Goal: Obtain resource: Download file/media

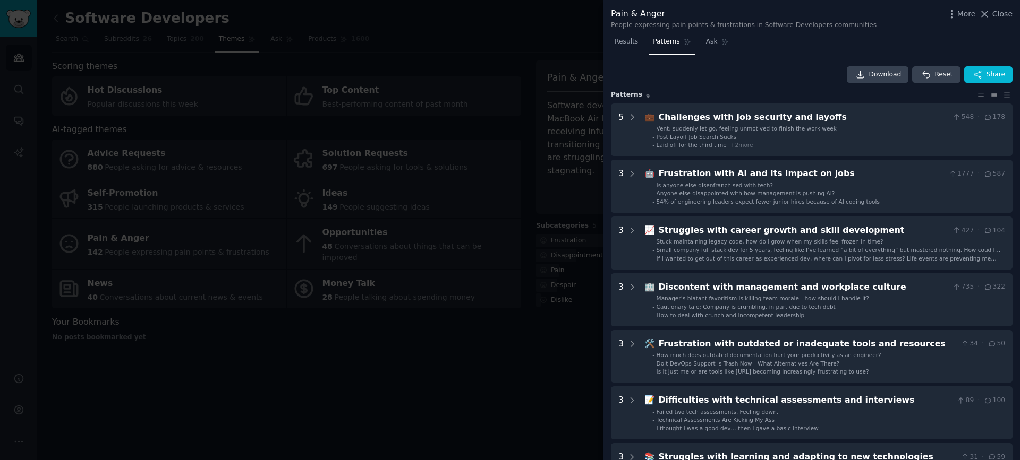
click at [540, 40] on div at bounding box center [510, 230] width 1020 height 460
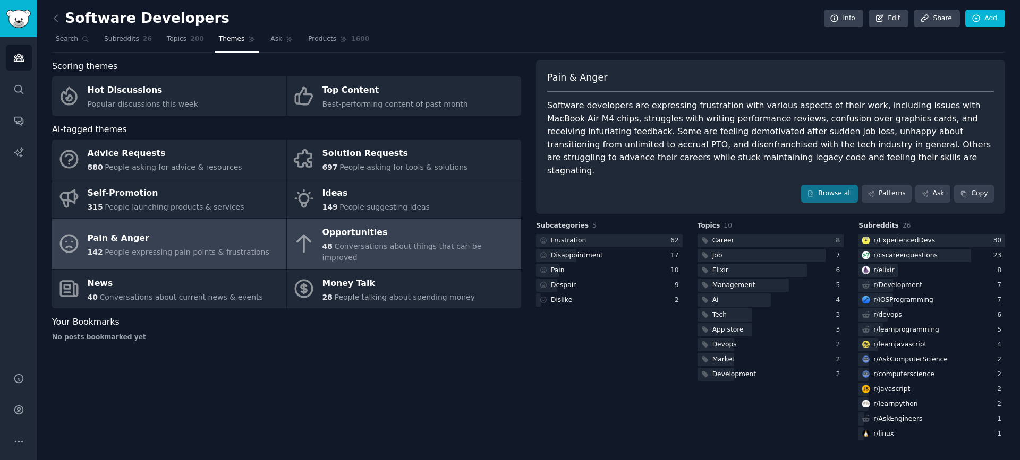
click at [429, 229] on div "Opportunities" at bounding box center [418, 233] width 193 height 17
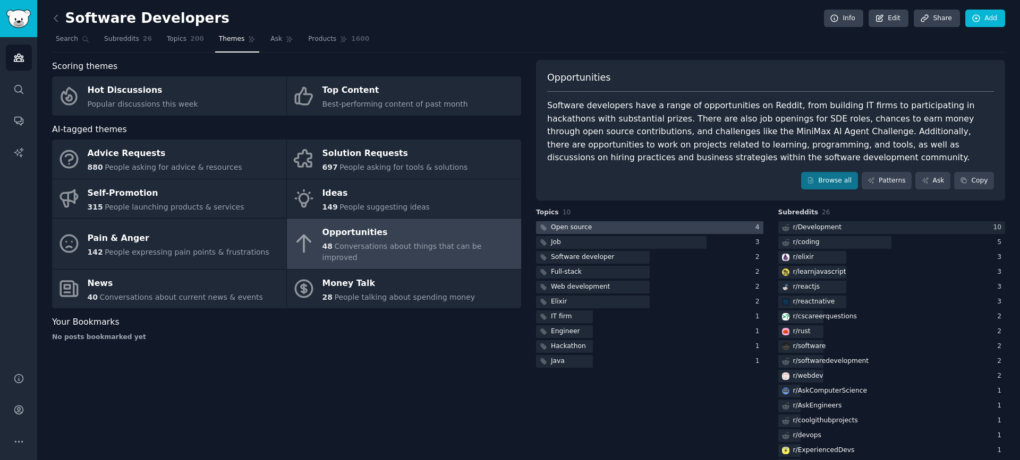
click at [675, 226] on div at bounding box center [649, 227] width 227 height 13
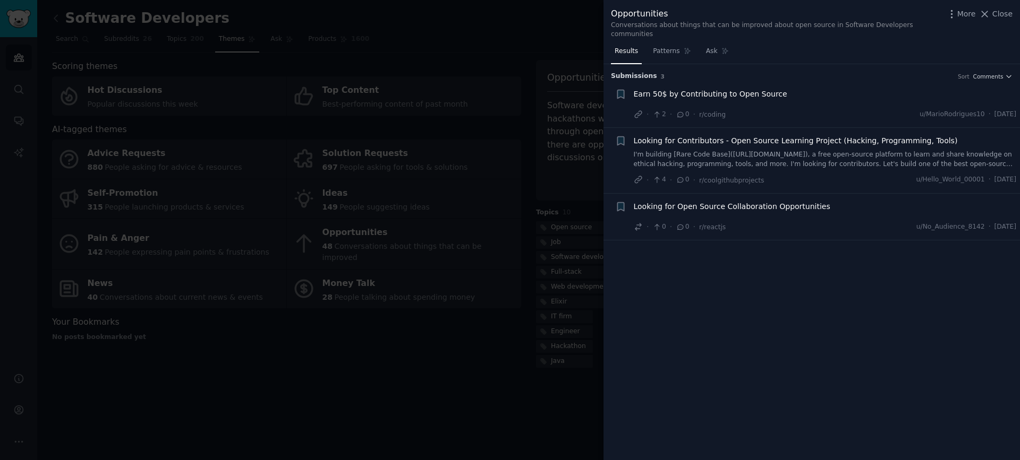
click at [726, 92] on span "Earn 50$ by Contributing to Open Source" at bounding box center [710, 94] width 153 height 11
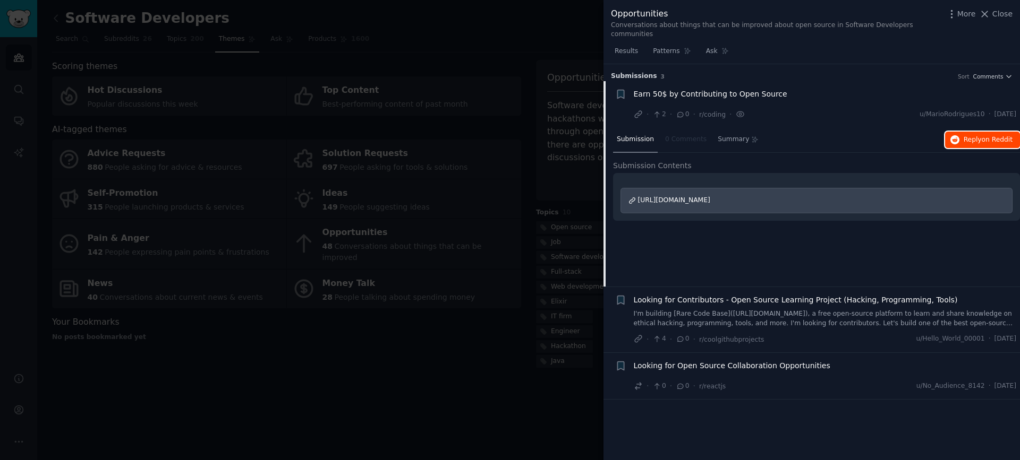
click at [997, 138] on span "on Reddit" at bounding box center [996, 139] width 31 height 7
click at [995, 13] on span "Close" at bounding box center [1002, 13] width 20 height 11
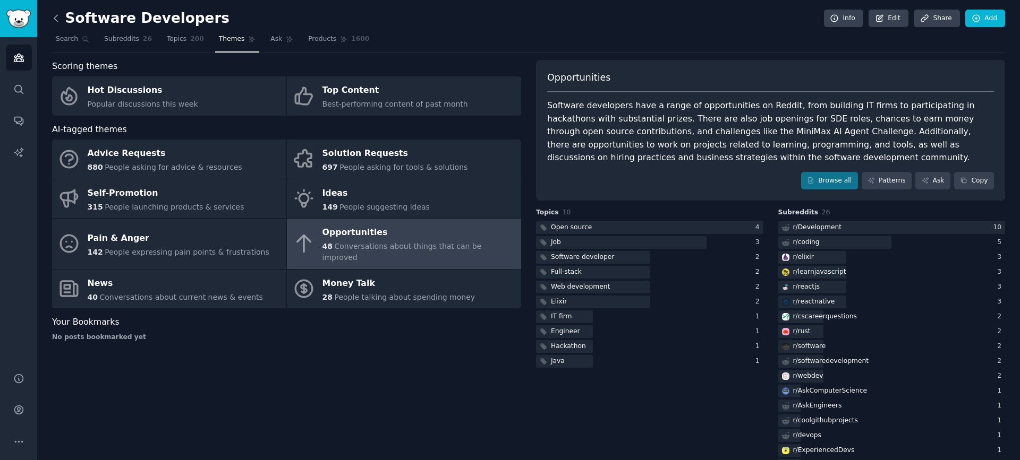
click at [56, 22] on icon at bounding box center [55, 18] width 11 height 11
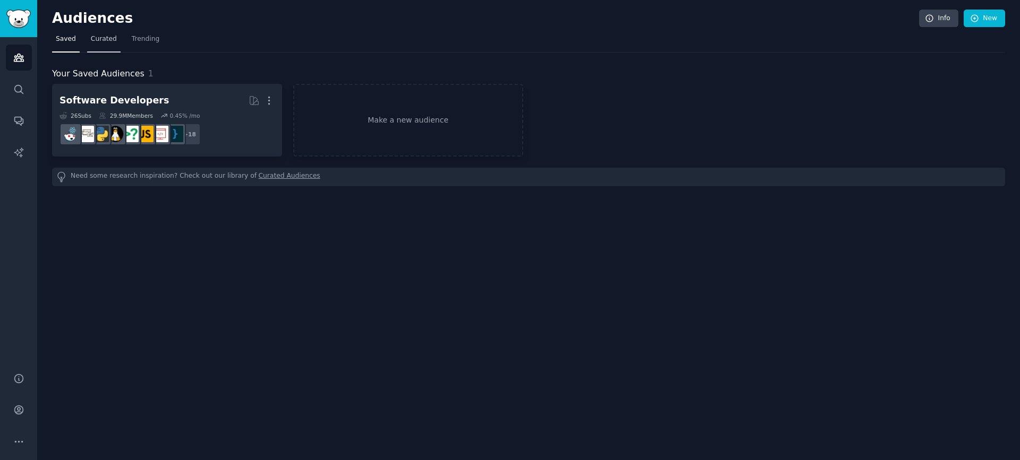
click at [102, 44] on link "Curated" at bounding box center [103, 42] width 33 height 22
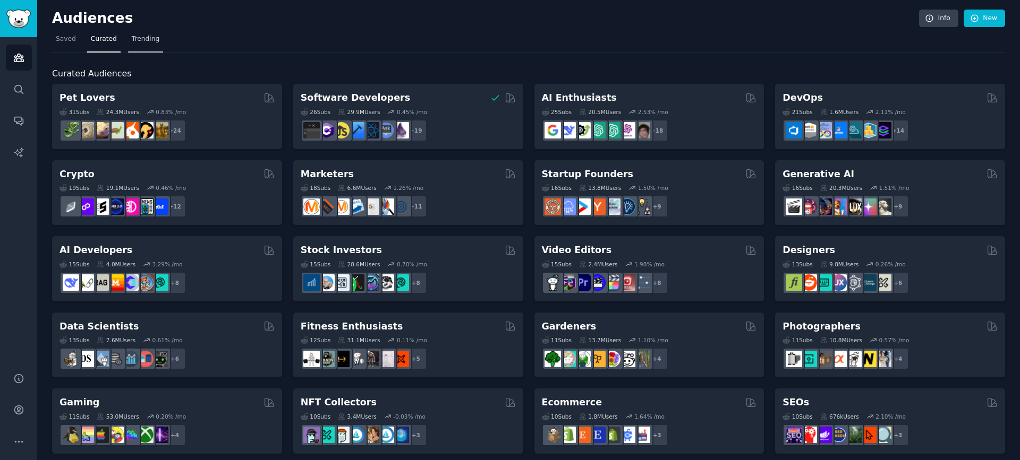
click at [132, 44] on span "Trending" at bounding box center [146, 40] width 28 height 10
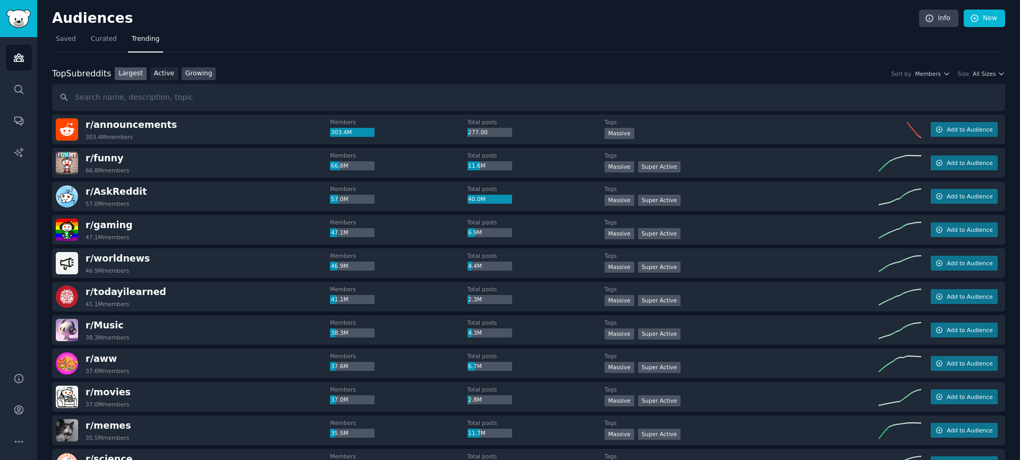
click at [192, 74] on link "Growing" at bounding box center [199, 73] width 35 height 13
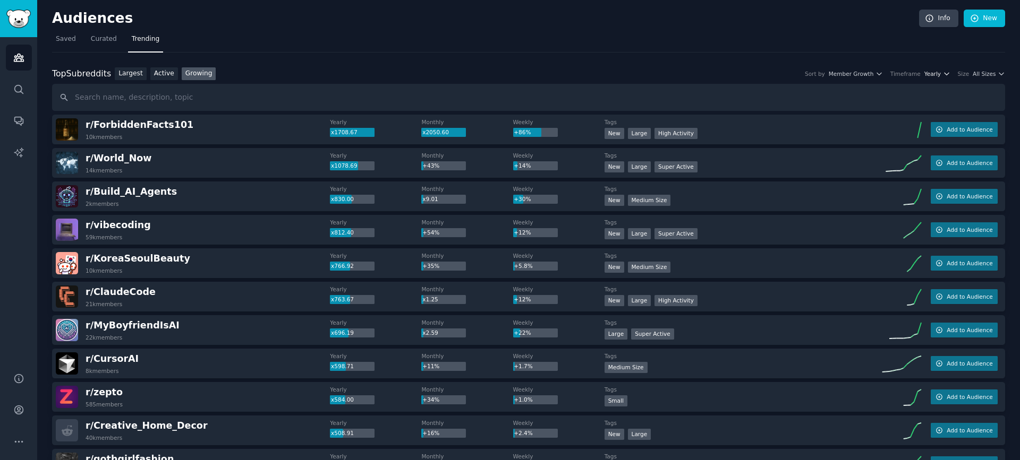
click at [944, 75] on icon "button" at bounding box center [946, 73] width 7 height 7
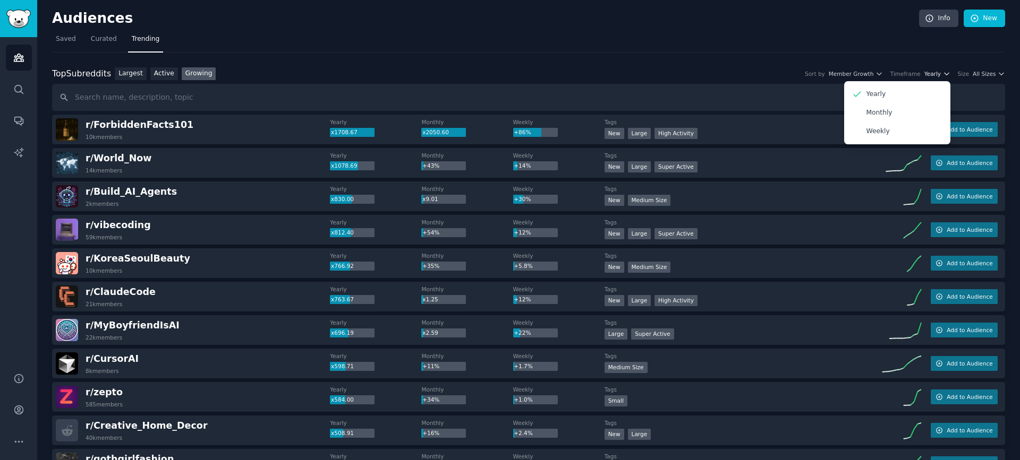
click at [944, 75] on icon "button" at bounding box center [946, 73] width 7 height 7
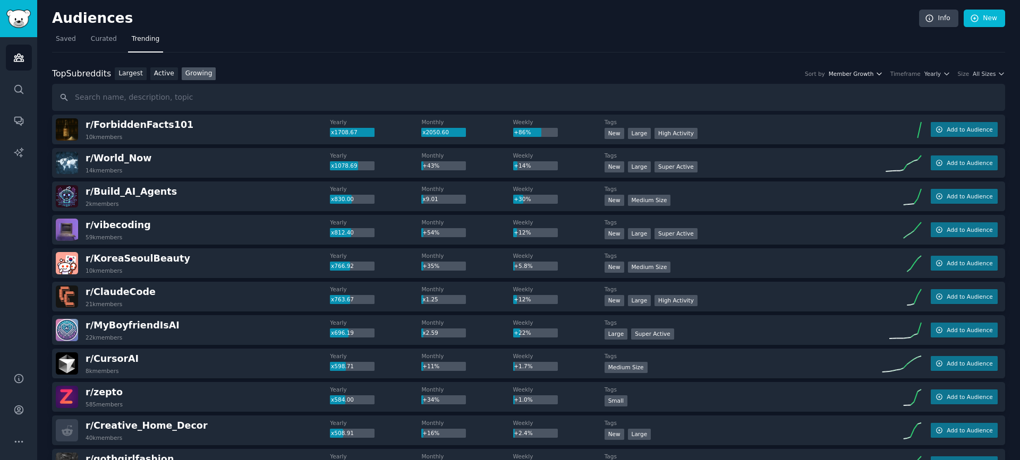
click at [878, 74] on icon "button" at bounding box center [878, 73] width 7 height 7
click at [985, 74] on span "All Sizes" at bounding box center [983, 73] width 23 height 7
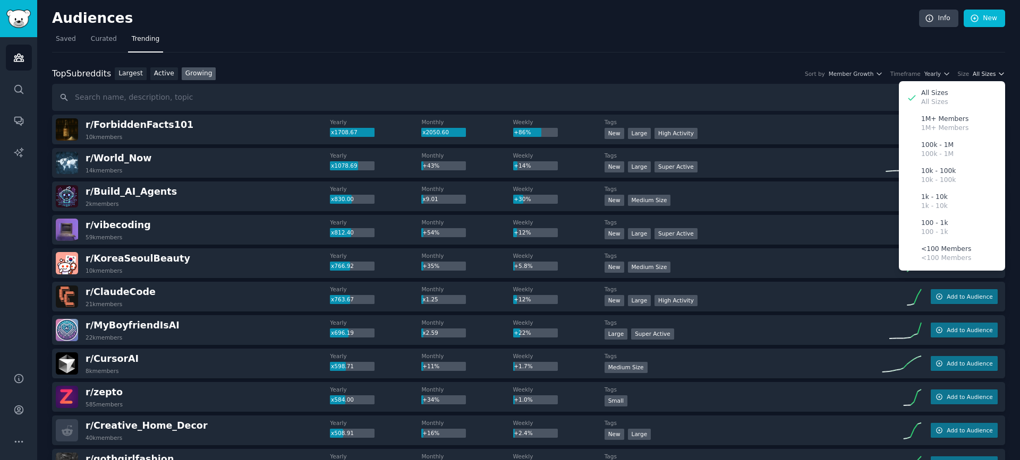
click at [985, 74] on span "All Sizes" at bounding box center [983, 73] width 23 height 7
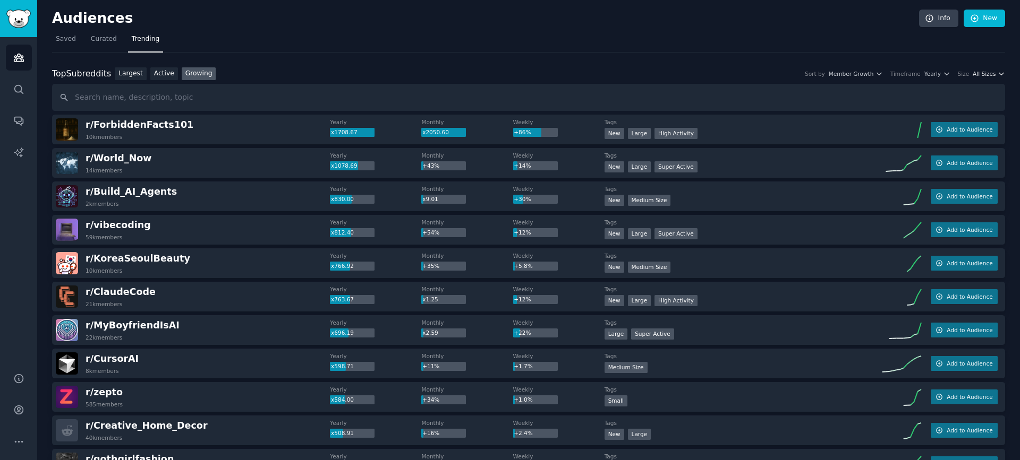
click at [982, 76] on span "All Sizes" at bounding box center [983, 73] width 23 height 7
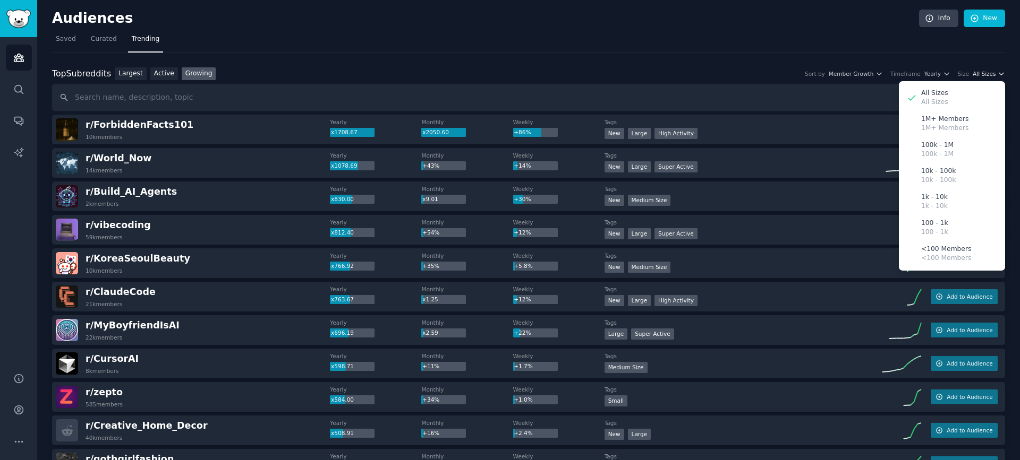
click at [982, 76] on span "All Sizes" at bounding box center [983, 73] width 23 height 7
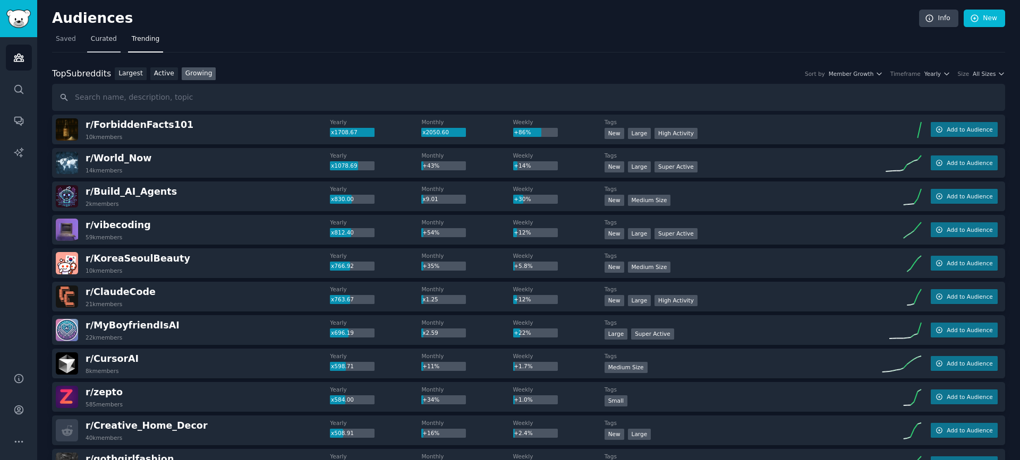
click at [110, 39] on span "Curated" at bounding box center [104, 40] width 26 height 10
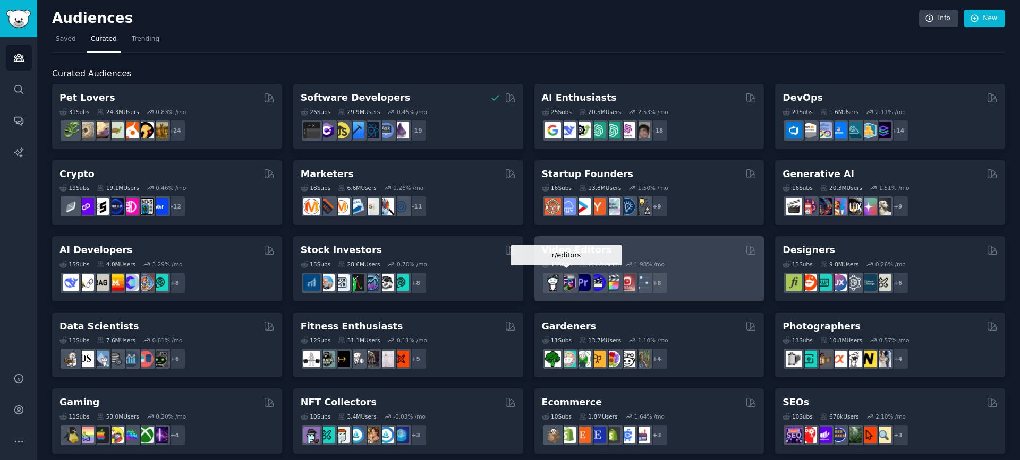
scroll to position [53, 0]
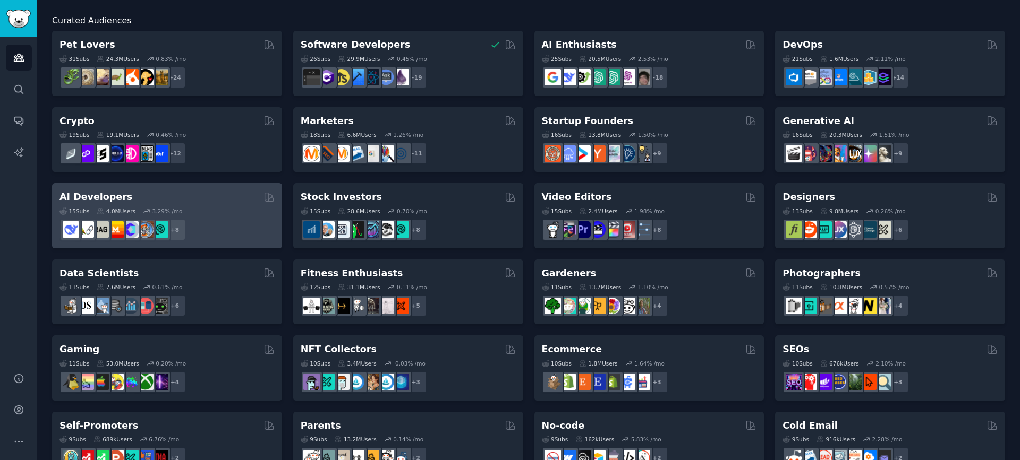
click at [218, 207] on div "15 Sub s 4.0M Users 3.29 % /mo r/AIDevelopersSociety + 8" at bounding box center [166, 222] width 215 height 37
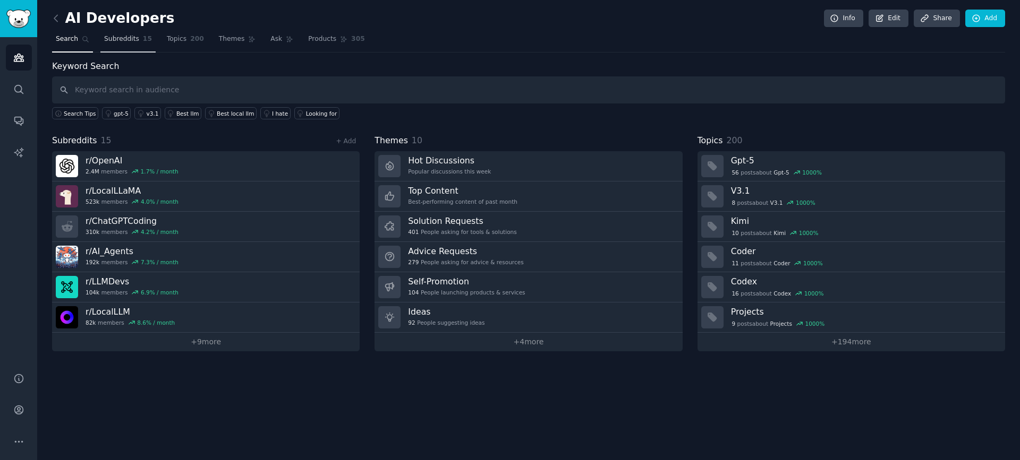
click at [113, 35] on span "Subreddits" at bounding box center [121, 40] width 35 height 10
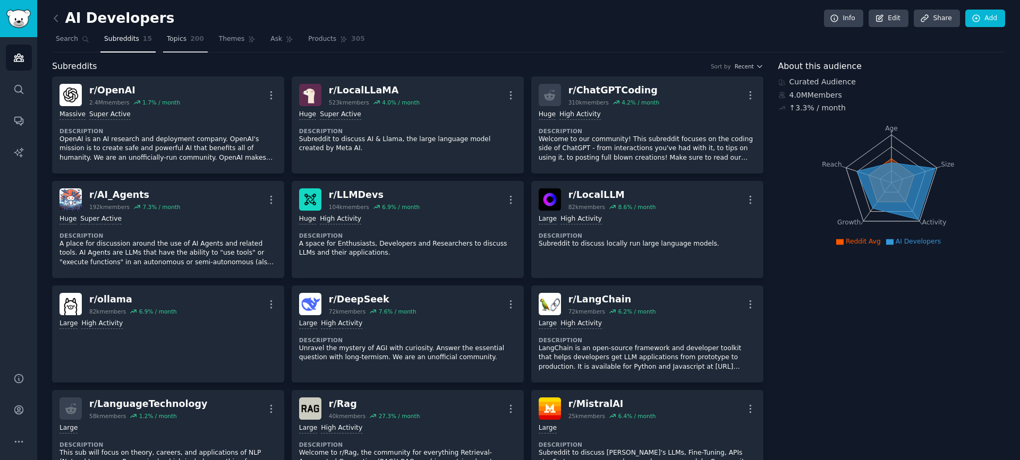
click at [177, 40] on span "Topics" at bounding box center [177, 40] width 20 height 10
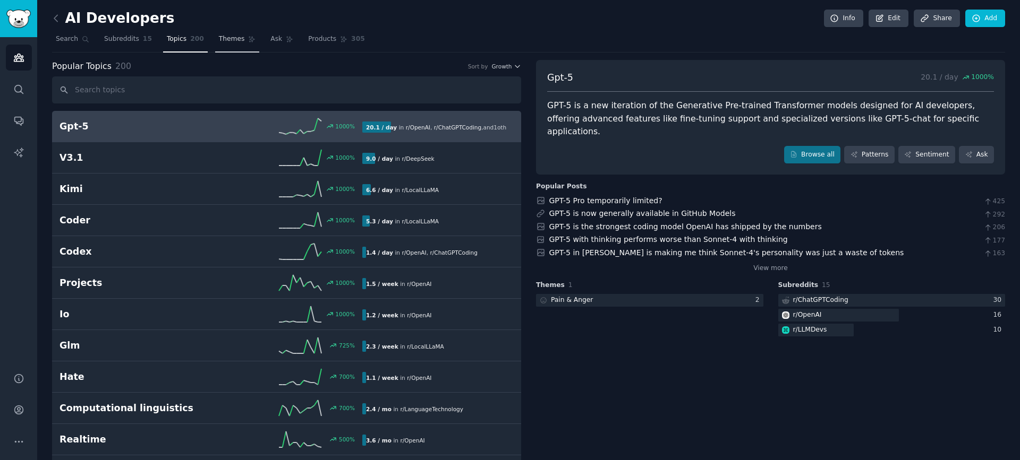
click at [222, 46] on link "Themes" at bounding box center [237, 42] width 45 height 22
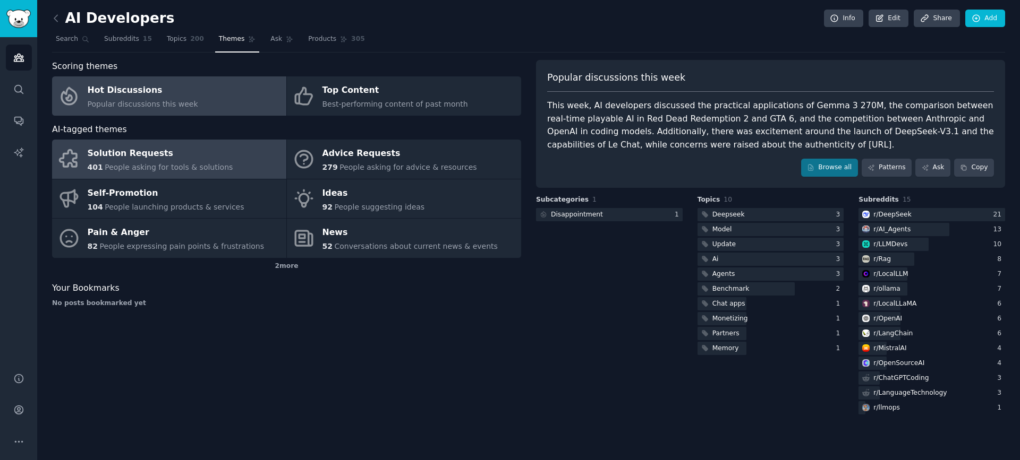
click at [206, 164] on span "People asking for tools & solutions" at bounding box center [169, 167] width 128 height 8
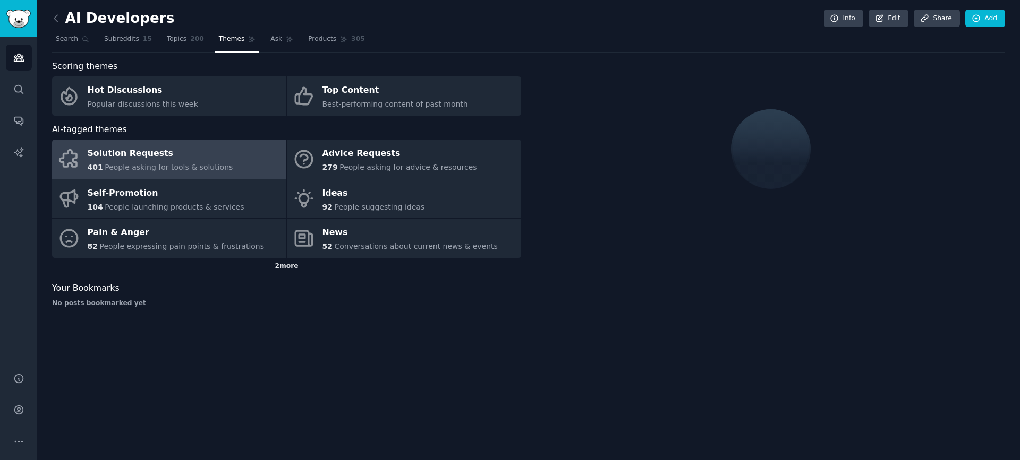
click at [280, 266] on div "2 more" at bounding box center [286, 266] width 469 height 17
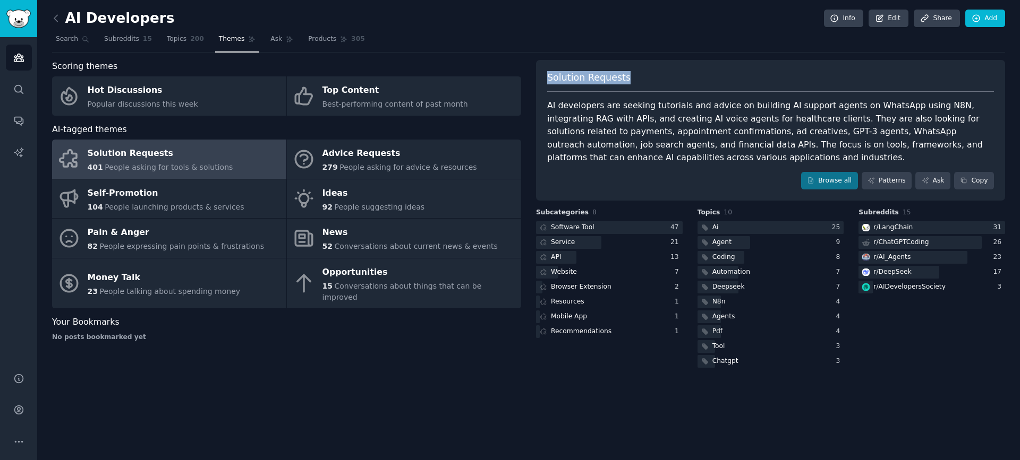
drag, startPoint x: 643, startPoint y: 78, endPoint x: 563, endPoint y: 85, distance: 80.5
click at [539, 79] on div "Solution Requests AI developers are seeking tutorials and advice on building AI…" at bounding box center [770, 130] width 469 height 141
copy span "Solution Requests"
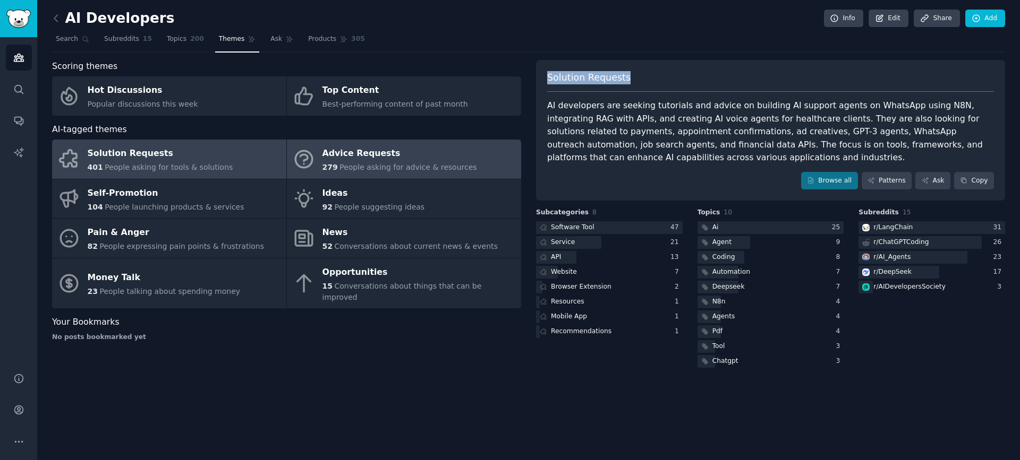
click at [359, 157] on div "Advice Requests" at bounding box center [399, 154] width 155 height 17
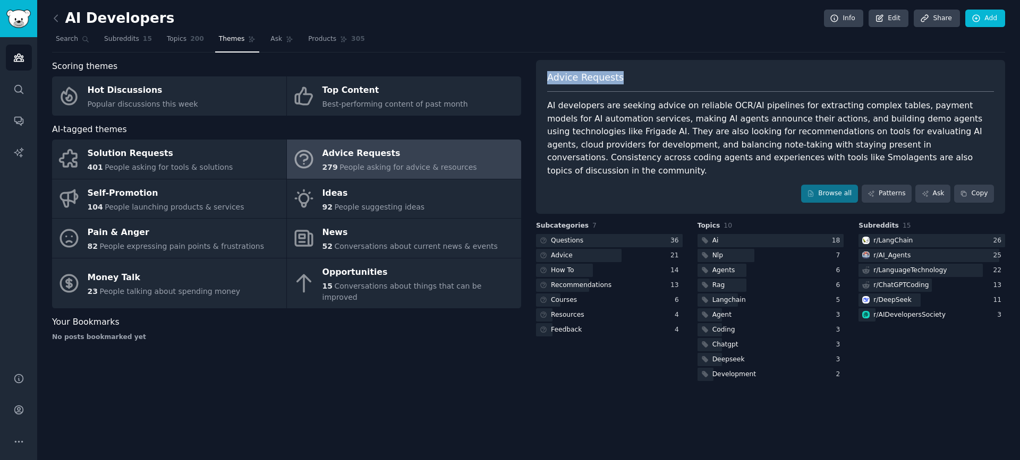
drag, startPoint x: 660, startPoint y: 83, endPoint x: 545, endPoint y: 80, distance: 114.2
click at [545, 80] on div "Advice Requests AI developers are seeking advice on reliable OCR/AI pipelines f…" at bounding box center [770, 137] width 469 height 154
copy span "Advice Requests"
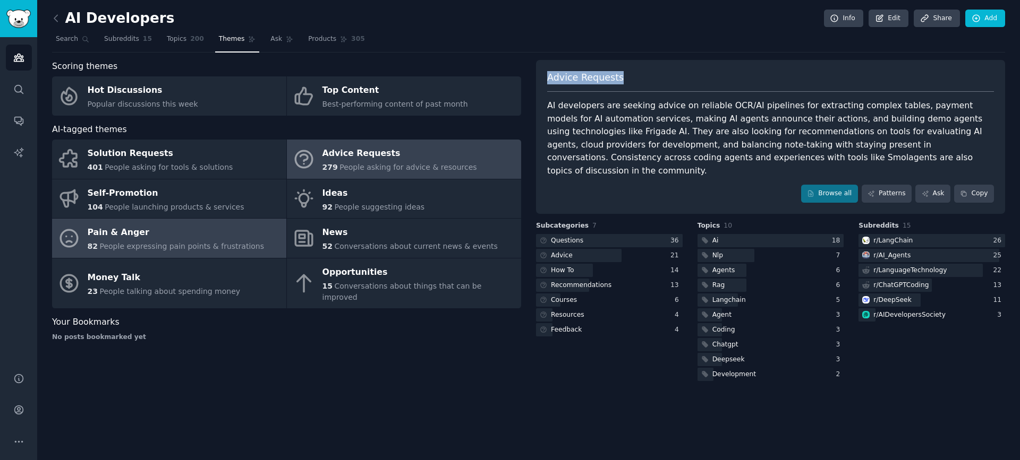
click at [242, 236] on div "Pain & Anger" at bounding box center [176, 233] width 177 height 17
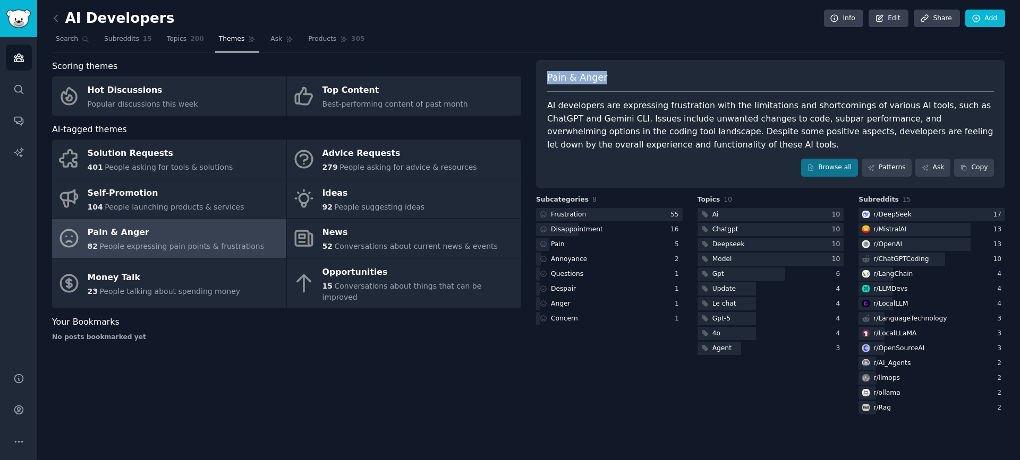
drag, startPoint x: 599, startPoint y: 82, endPoint x: 547, endPoint y: 79, distance: 52.1
click at [547, 79] on div "Pain & Anger" at bounding box center [770, 81] width 447 height 21
copy span "Pain & Anger"
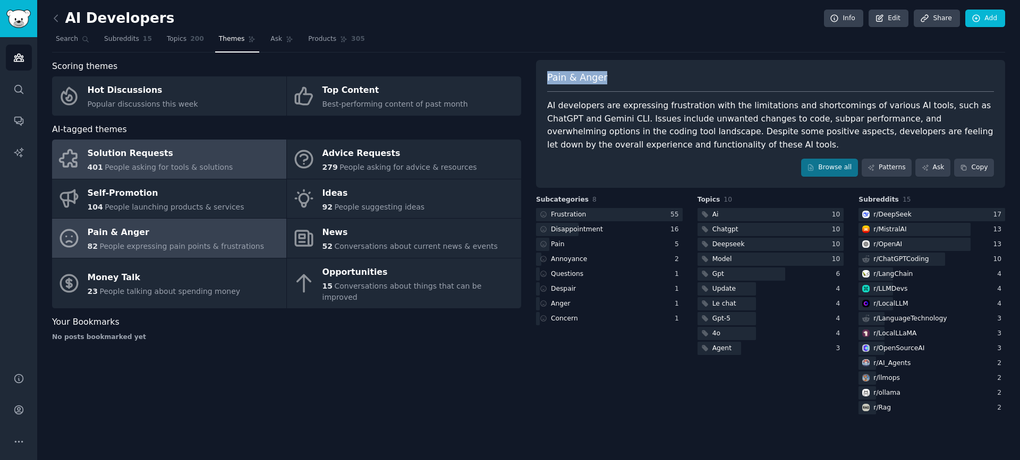
click at [200, 159] on div "Solution Requests" at bounding box center [161, 154] width 146 height 17
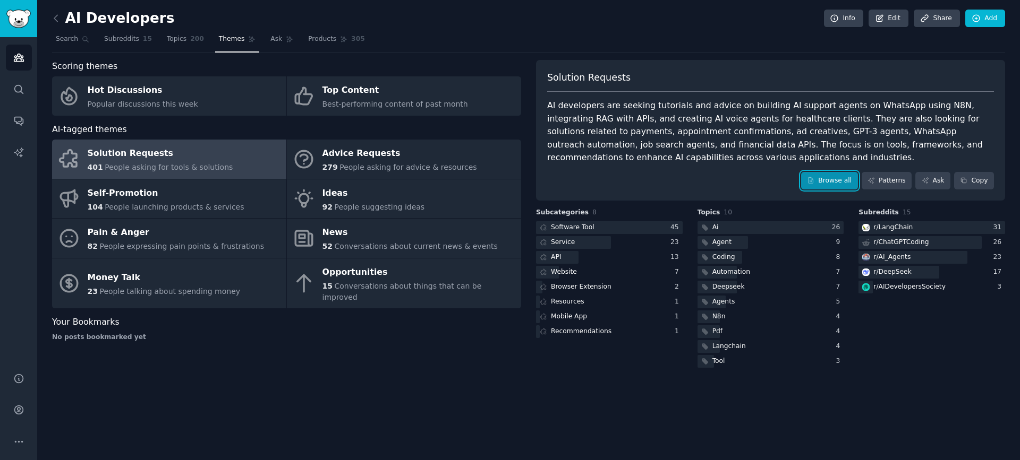
click at [837, 177] on link "Browse all" at bounding box center [829, 181] width 57 height 18
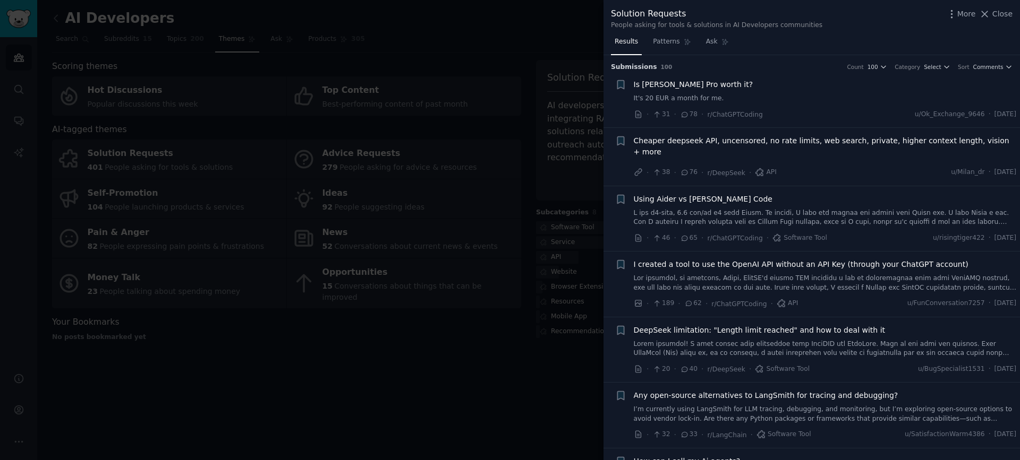
click at [527, 330] on div at bounding box center [510, 230] width 1020 height 460
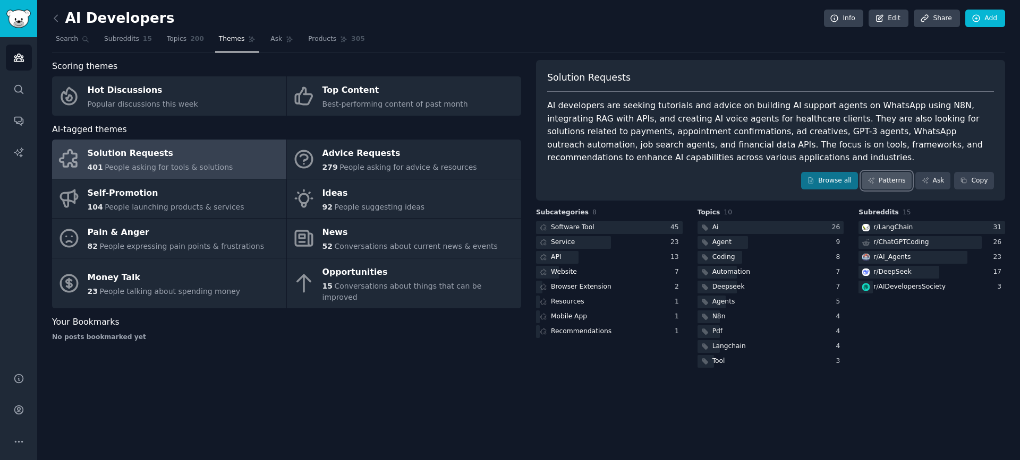
click at [890, 184] on link "Patterns" at bounding box center [886, 181] width 50 height 18
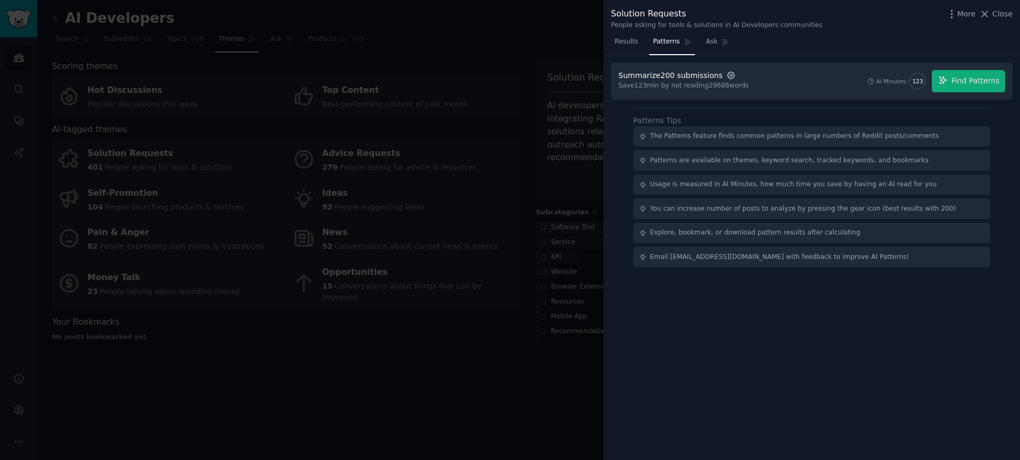
click at [727, 76] on icon "button" at bounding box center [730, 75] width 7 height 7
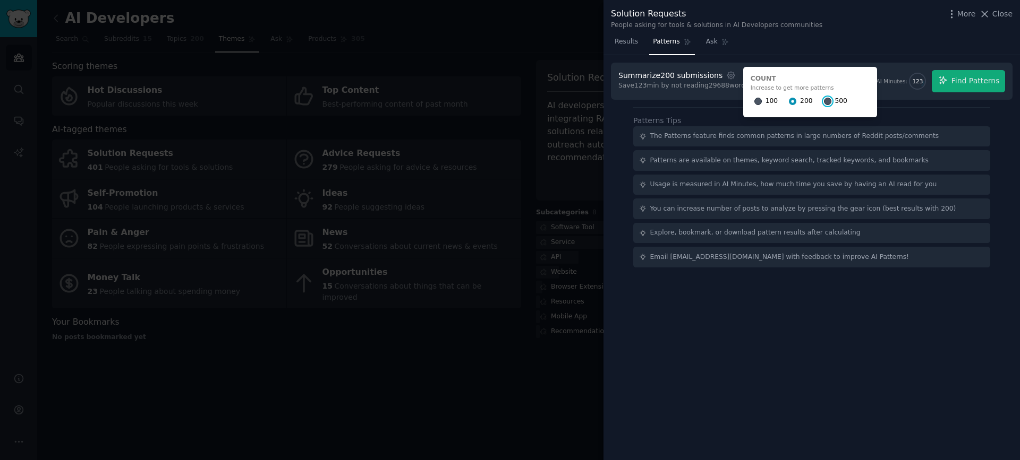
click at [824, 102] on input "500" at bounding box center [827, 101] width 7 height 7
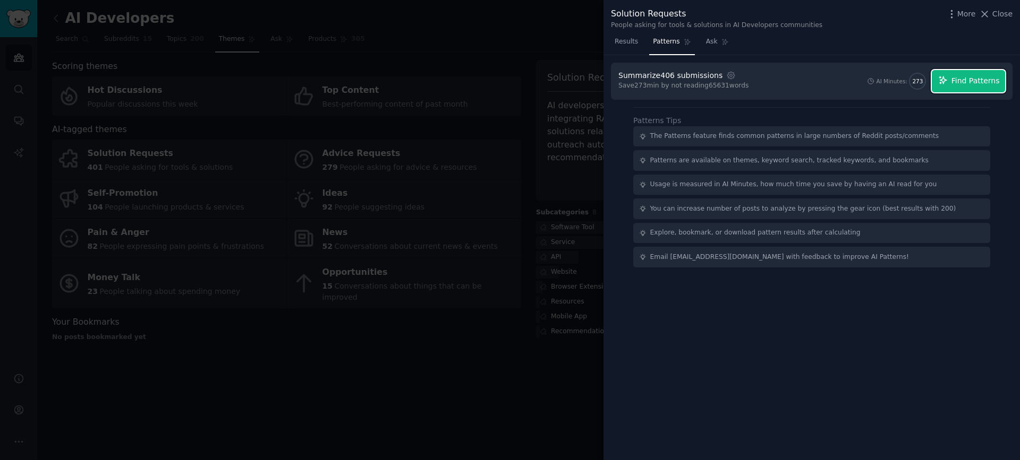
click at [960, 79] on span "Find Patterns" at bounding box center [975, 80] width 48 height 11
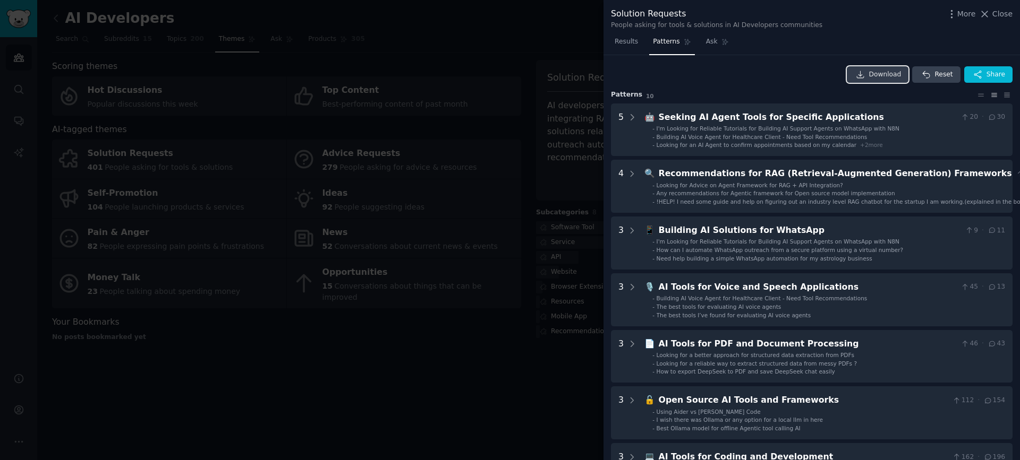
click at [876, 73] on span "Download" at bounding box center [885, 75] width 32 height 10
drag, startPoint x: 690, startPoint y: 16, endPoint x: 611, endPoint y: 12, distance: 79.2
click at [611, 12] on div "Solution Requests" at bounding box center [716, 13] width 211 height 13
copy div "Solution Requests"
click at [990, 14] on icon at bounding box center [984, 13] width 11 height 11
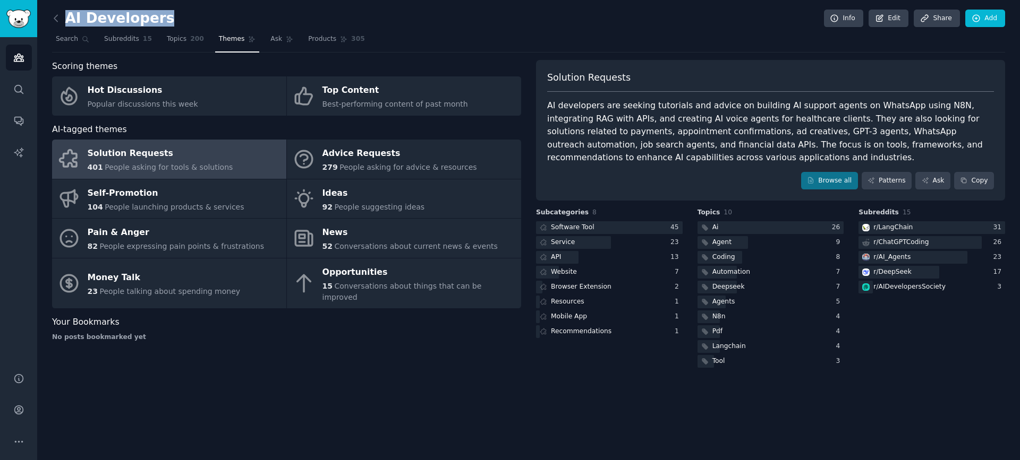
drag, startPoint x: 174, startPoint y: 19, endPoint x: 69, endPoint y: 18, distance: 105.7
click at [69, 18] on div "AI Developers Info Edit Share Add" at bounding box center [528, 21] width 953 height 22
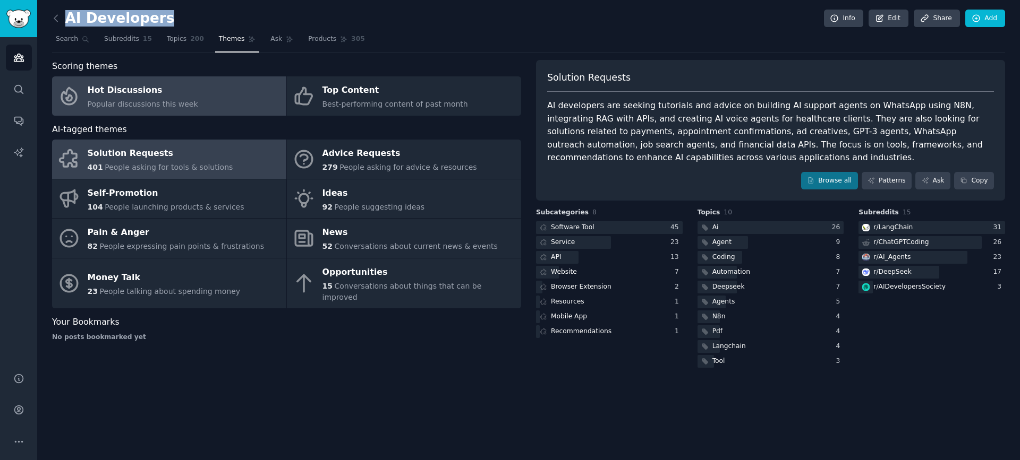
copy h2 "AI Developers"
